Goal: Task Accomplishment & Management: Complete application form

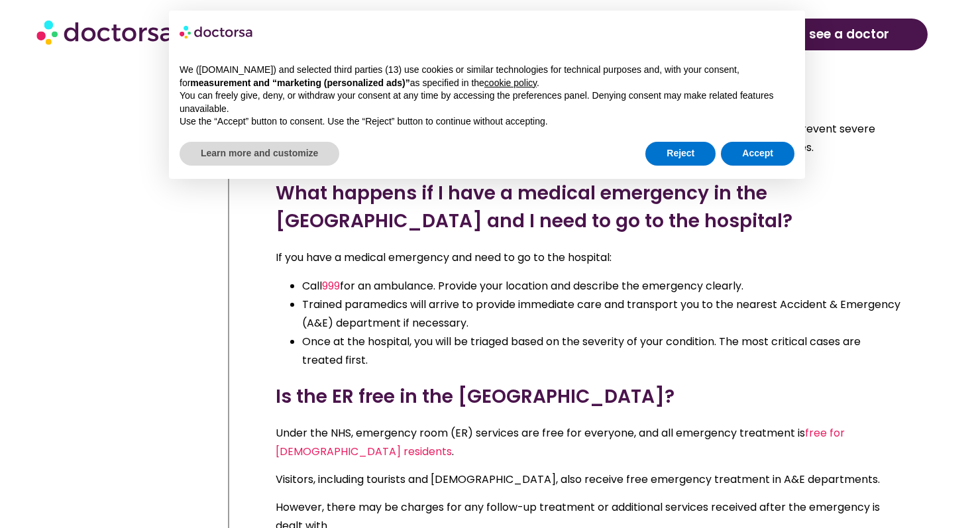
scroll to position [7895, 0]
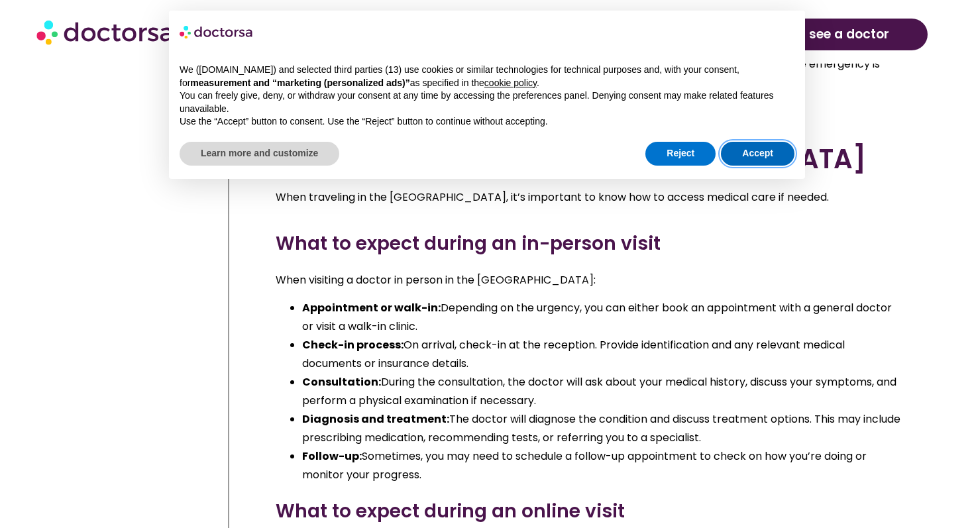
click at [743, 158] on button "Accept" at bounding box center [758, 154] width 74 height 24
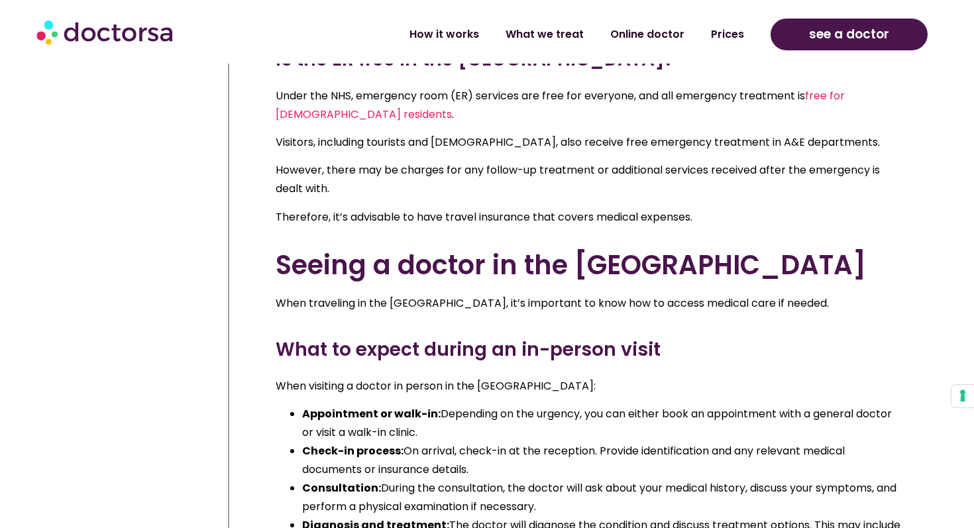
scroll to position [7777, 0]
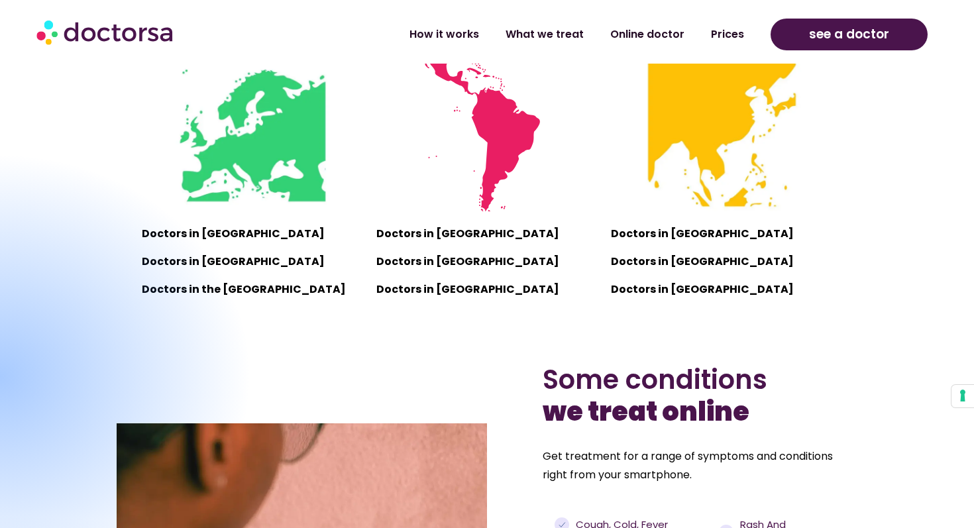
scroll to position [979, 0]
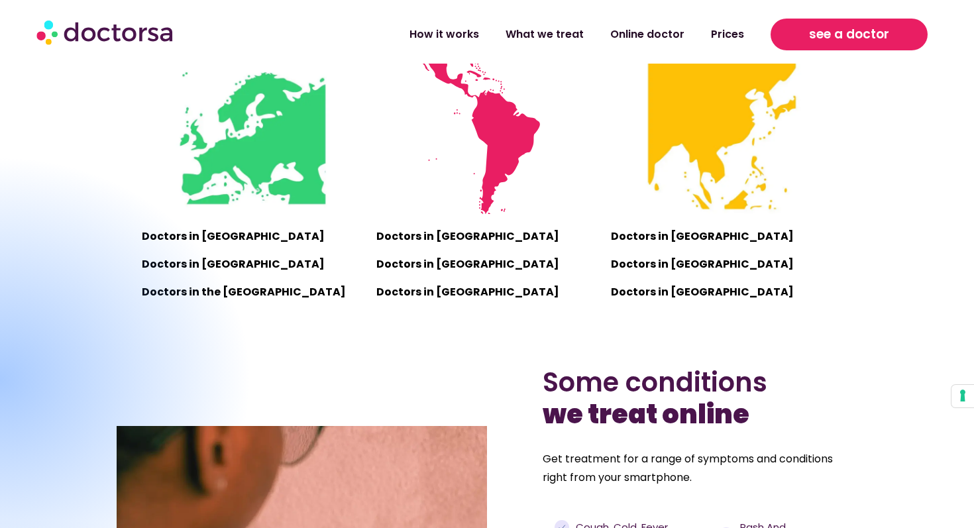
click at [871, 31] on span "see a doctor" at bounding box center [849, 34] width 80 height 21
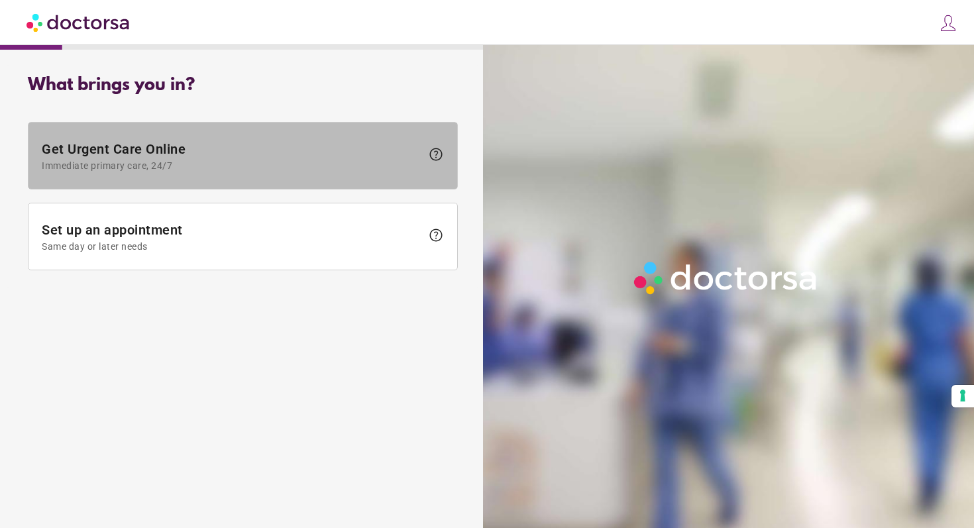
click at [362, 158] on span "Get Urgent Care Online Immediate primary care, 24/7" at bounding box center [232, 156] width 380 height 30
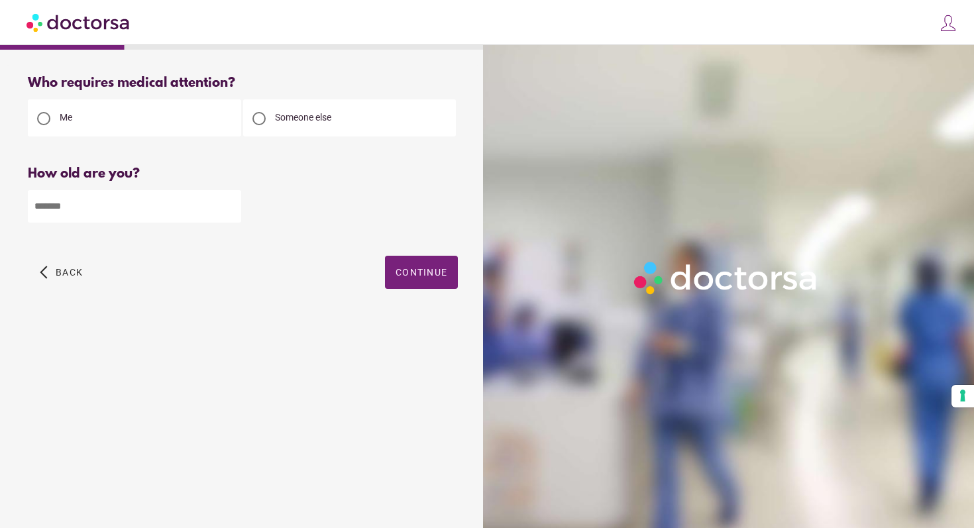
click at [204, 211] on input "number" at bounding box center [134, 206] width 213 height 32
type input "**"
click at [426, 268] on span "Continue" at bounding box center [422, 272] width 52 height 11
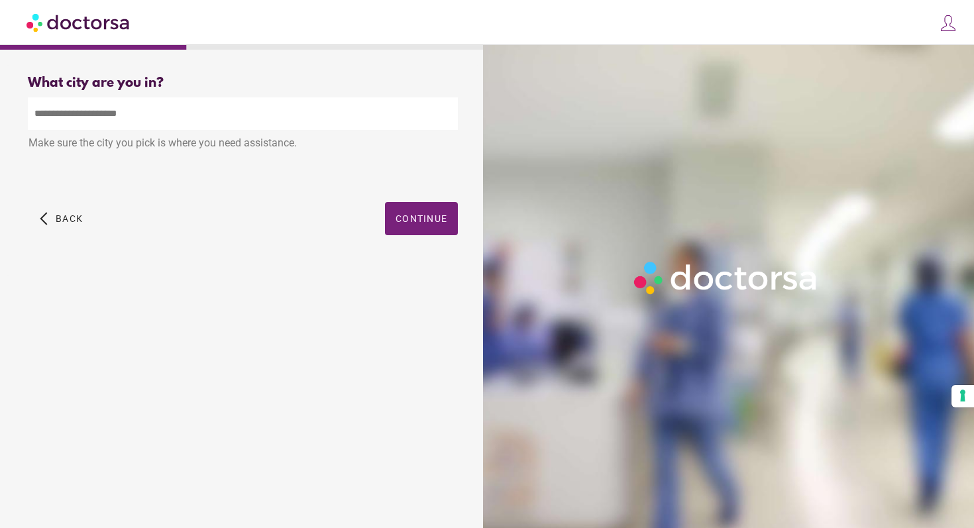
click at [268, 114] on input "text" at bounding box center [243, 113] width 430 height 32
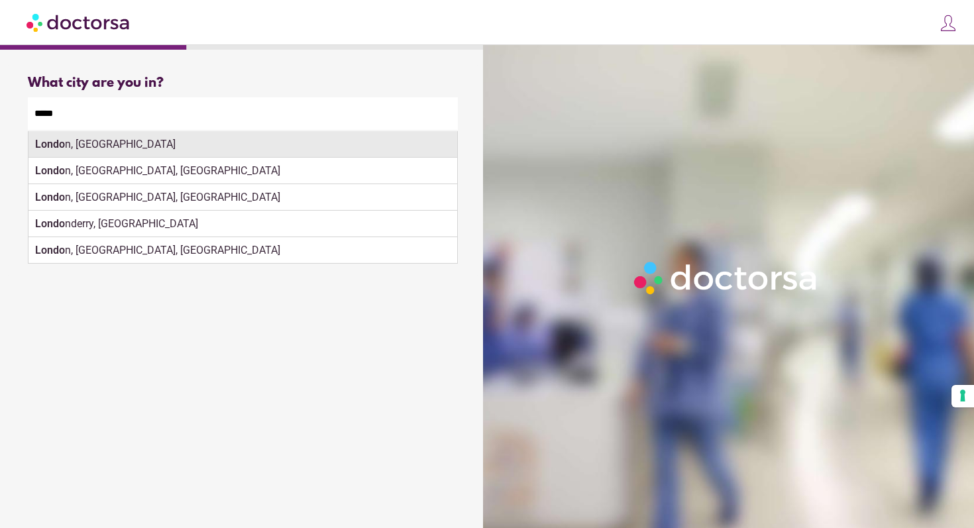
click at [165, 143] on div "Londo n, UK" at bounding box center [242, 144] width 429 height 27
type input "**********"
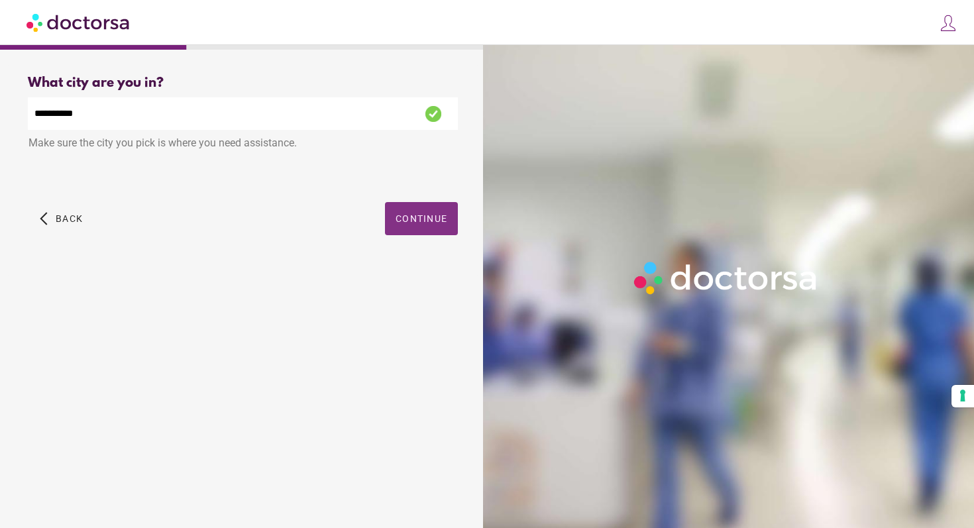
click at [431, 229] on span "button" at bounding box center [421, 218] width 73 height 33
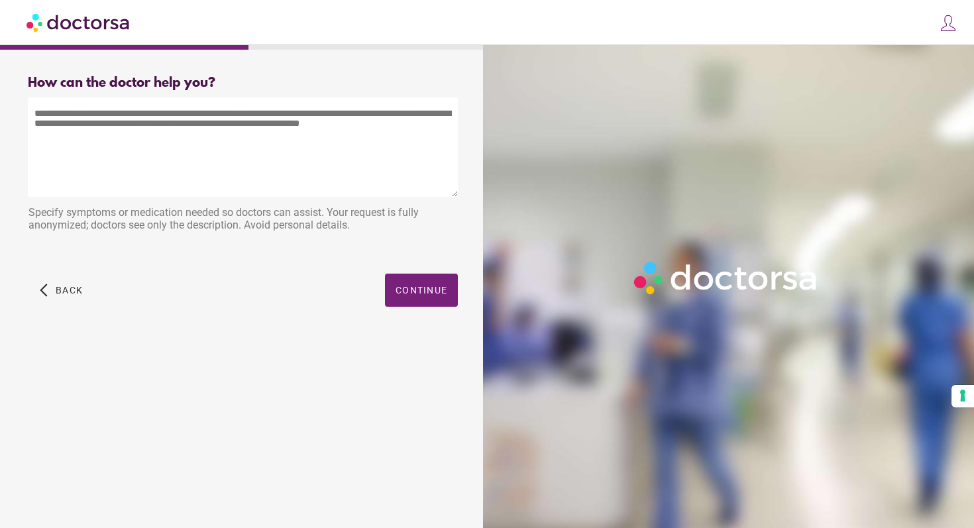
click at [288, 121] on textarea at bounding box center [243, 146] width 430 height 99
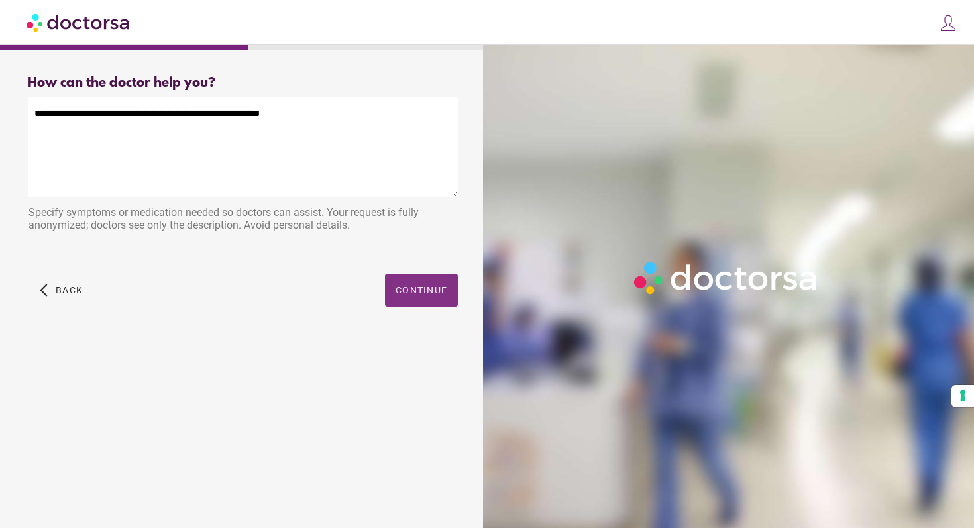
type textarea "**********"
click at [404, 296] on span "button" at bounding box center [421, 290] width 73 height 33
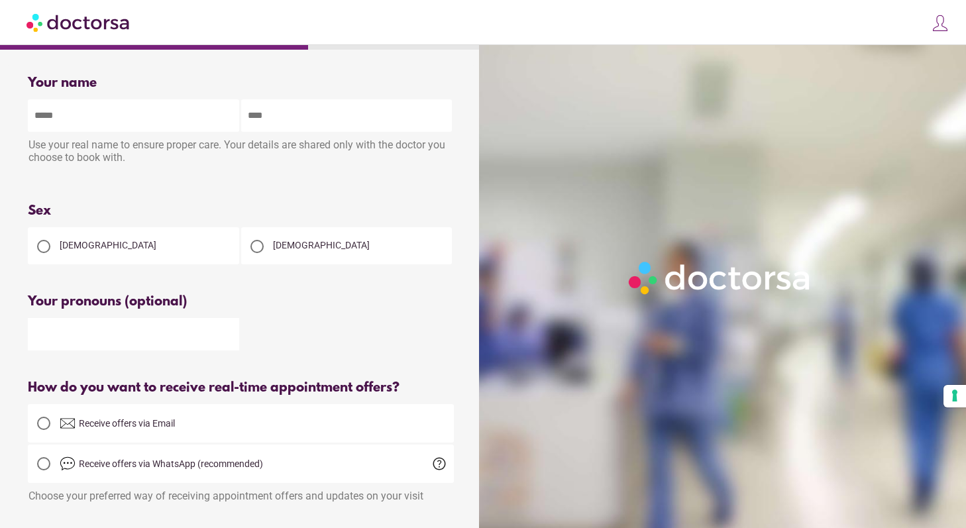
click at [168, 139] on div "Use your real name to ensure proper care. Your details are shared only with the…" at bounding box center [241, 153] width 426 height 42
click at [164, 117] on input "text" at bounding box center [133, 115] width 211 height 32
type input "*******"
type input "**********"
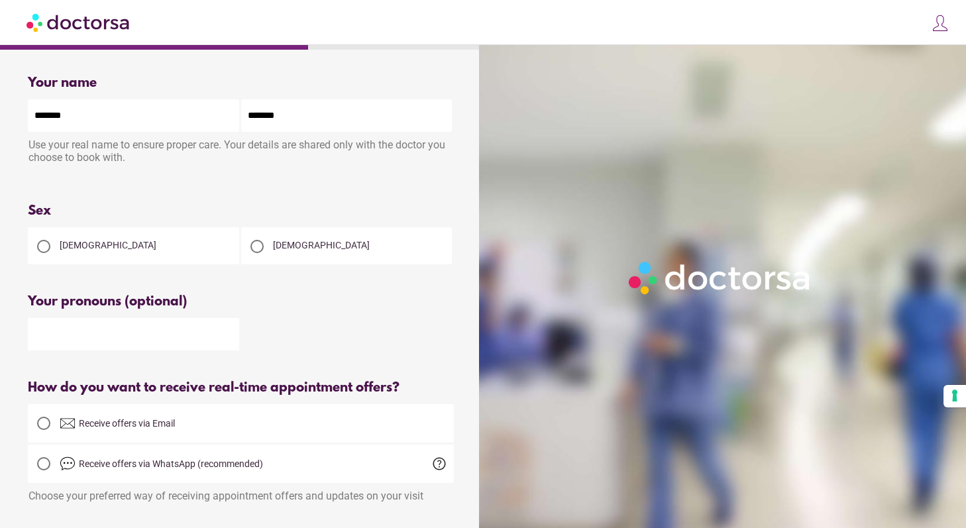
click at [271, 245] on div at bounding box center [257, 247] width 32 height 32
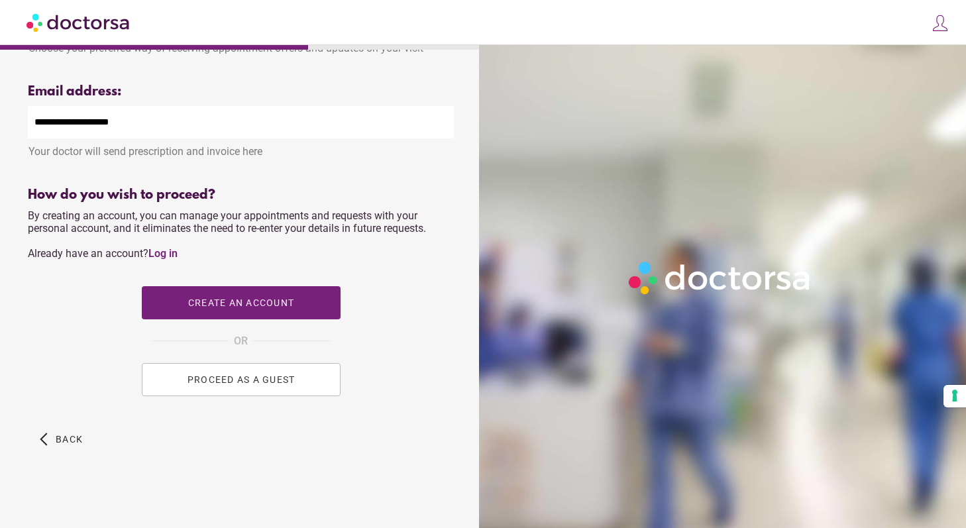
scroll to position [449, 0]
click at [236, 393] on button "PROCEED AS A GUEST" at bounding box center [241, 378] width 199 height 33
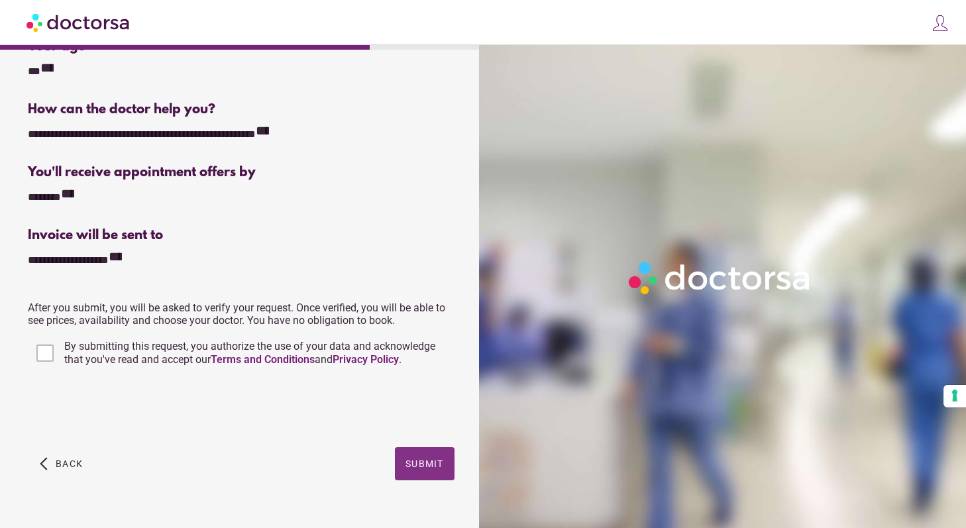
scroll to position [230, 0]
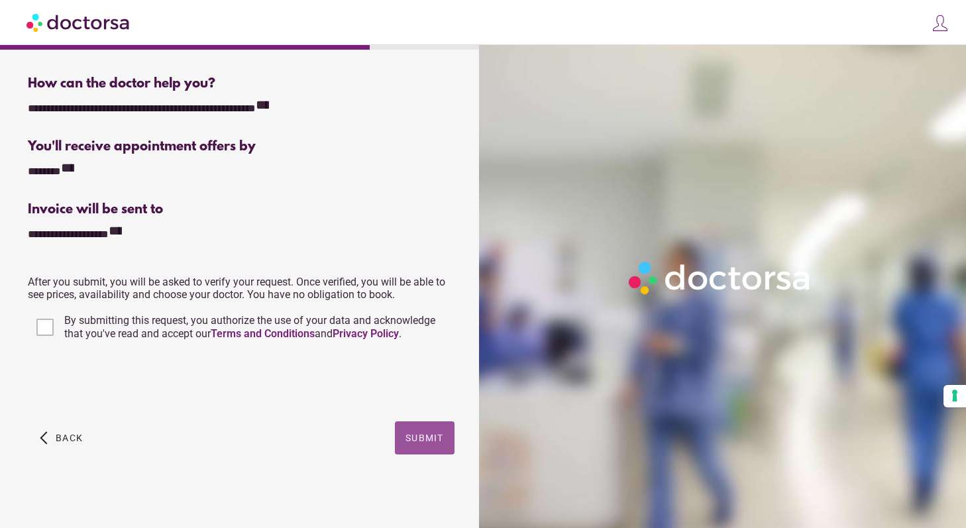
click at [415, 440] on span "Submit" at bounding box center [425, 438] width 38 height 11
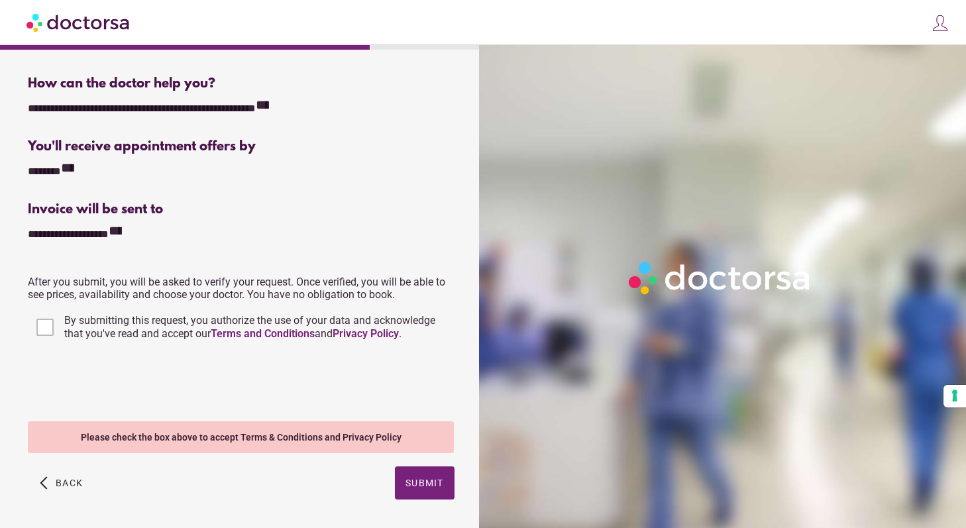
click at [62, 323] on label "By submitting this request, you authorize the use of your data and acknowledge …" at bounding box center [258, 327] width 392 height 27
click at [411, 486] on span "Submit" at bounding box center [425, 483] width 38 height 11
